Goal: Transaction & Acquisition: Subscribe to service/newsletter

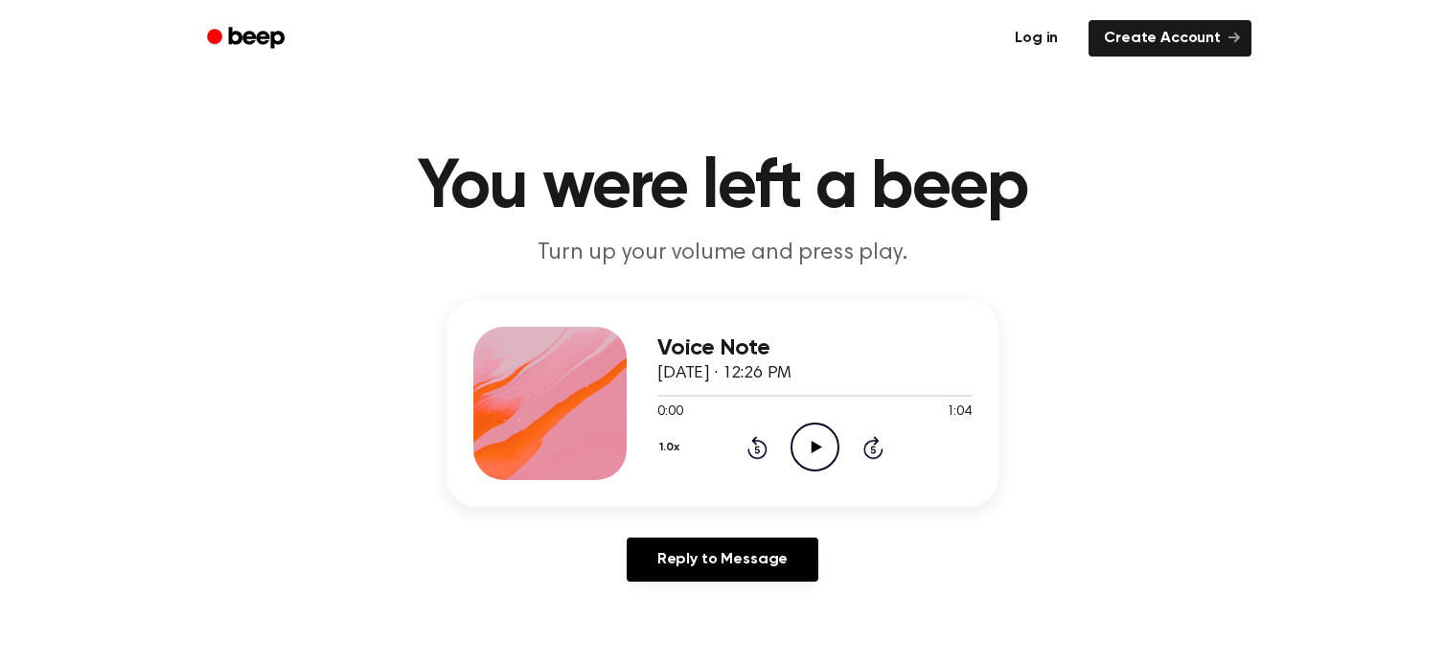
click at [1044, 41] on link "Log in" at bounding box center [1036, 38] width 81 height 44
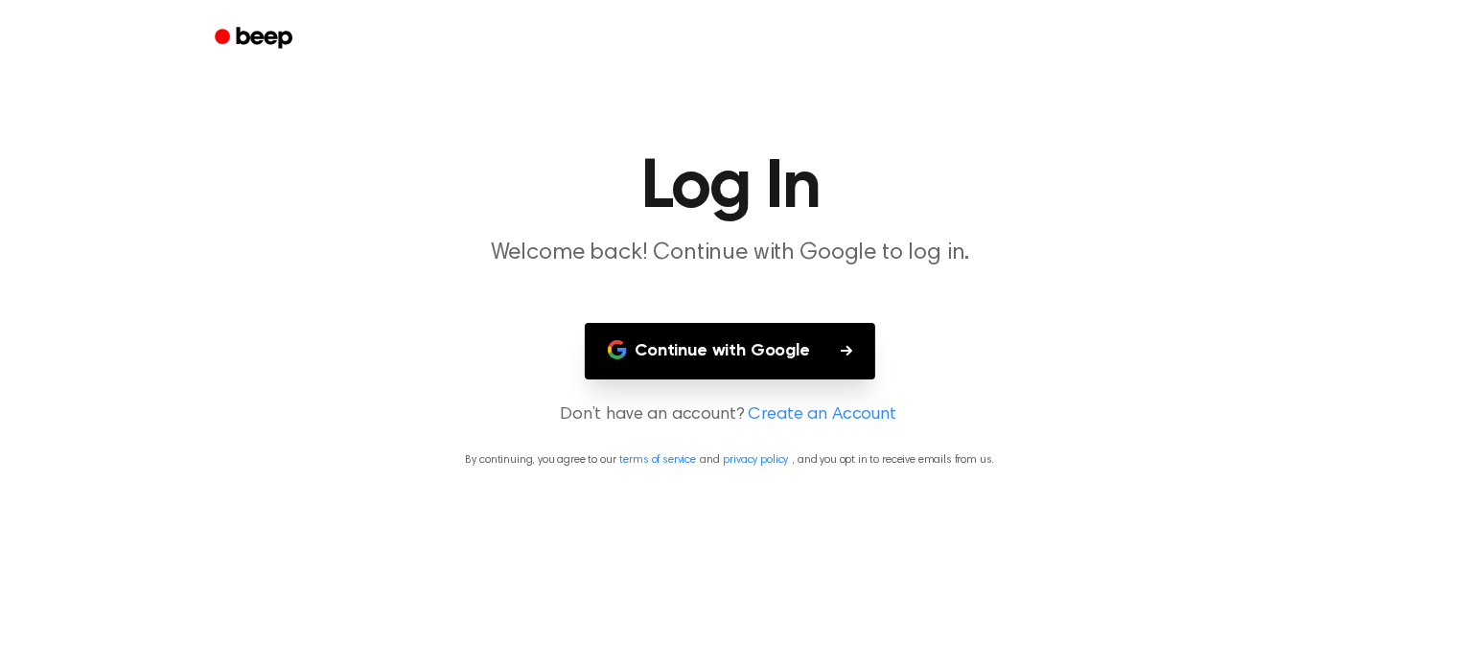
click at [802, 338] on button "Continue with Google" at bounding box center [730, 351] width 290 height 57
click at [763, 344] on button "Continue with Google" at bounding box center [730, 351] width 290 height 57
